Goal: Navigation & Orientation: Find specific page/section

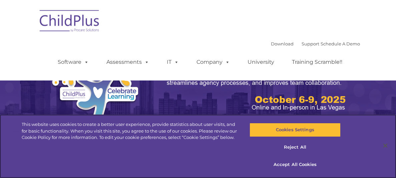
select select "MEDIUM"
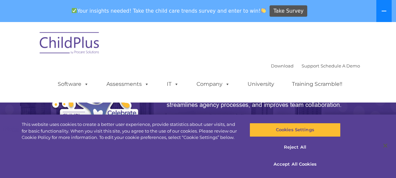
click at [383, 11] on icon at bounding box center [384, 11] width 5 height 1
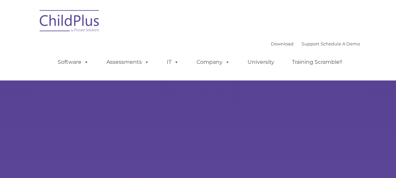
click at [75, 21] on img at bounding box center [69, 21] width 67 height 33
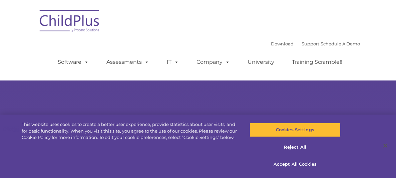
type input ""
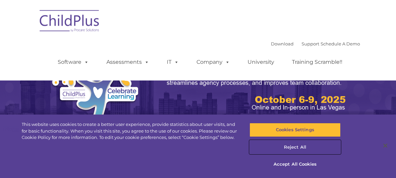
click at [291, 149] on button "Reject All" at bounding box center [295, 147] width 91 height 14
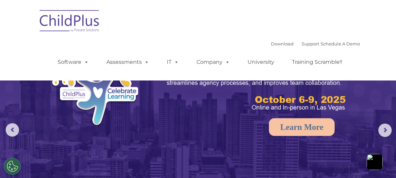
select select "MEDIUM"
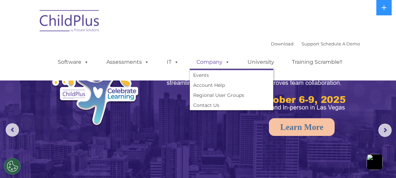
click at [223, 64] on span at bounding box center [226, 62] width 7 height 6
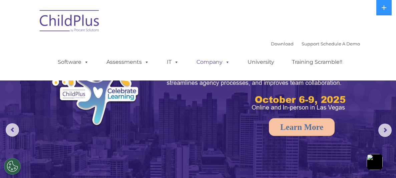
click at [223, 64] on span at bounding box center [226, 62] width 7 height 6
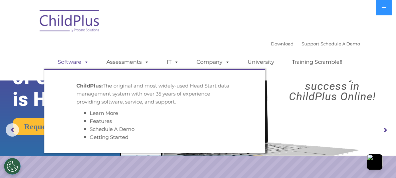
click at [74, 61] on link "Software" at bounding box center [73, 61] width 44 height 13
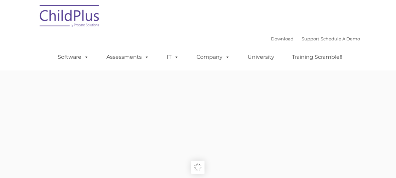
type input ""
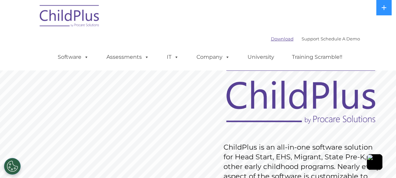
click at [273, 40] on link "Download" at bounding box center [282, 38] width 23 height 5
